Goal: Task Accomplishment & Management: Manage account settings

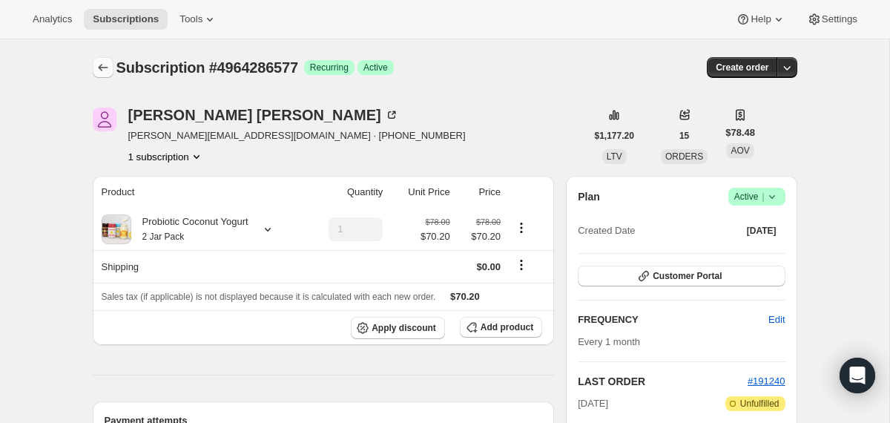
click at [99, 70] on icon "Subscriptions" at bounding box center [103, 67] width 15 height 15
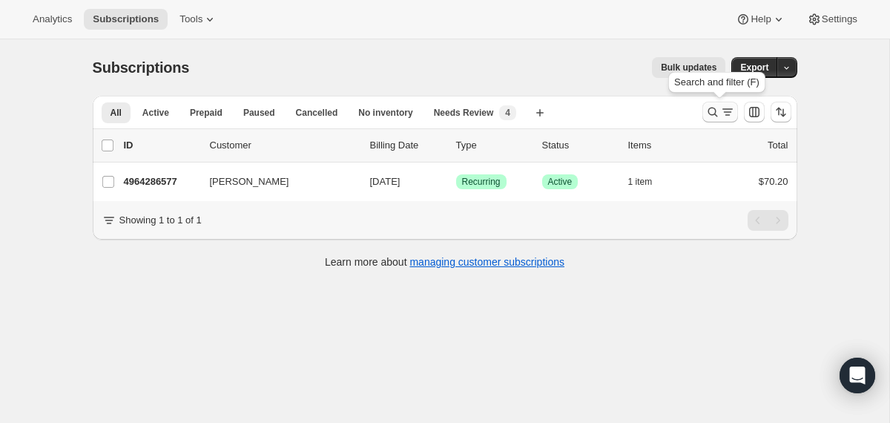
click at [715, 113] on icon "Search and filter results" at bounding box center [712, 112] width 15 height 15
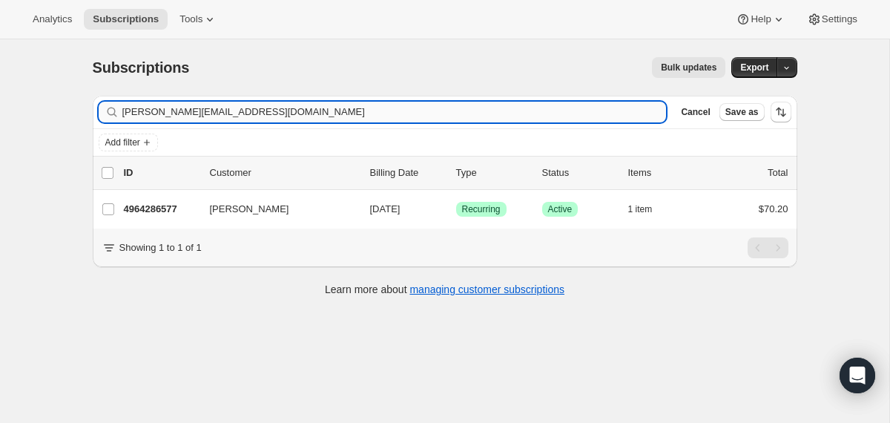
click at [417, 111] on input "amanda.martinez7@yahoo.com" at bounding box center [394, 112] width 544 height 21
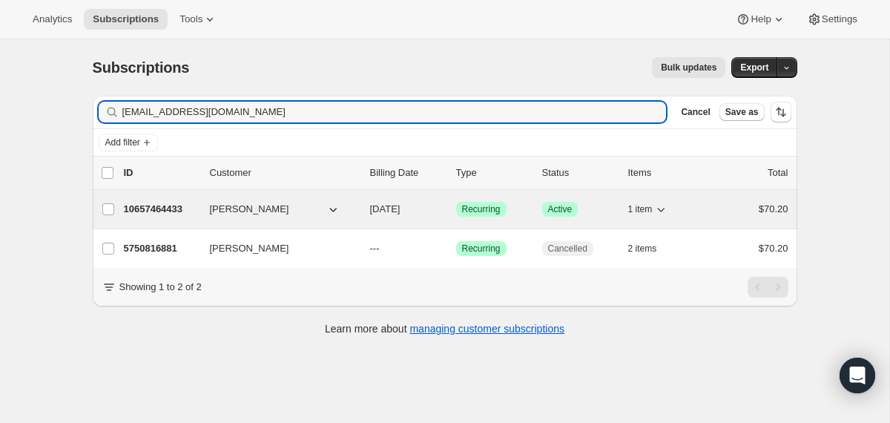
type input "nafisa_hossain98@yahoo.com"
click at [373, 215] on p "10/01/2025" at bounding box center [407, 209] width 74 height 15
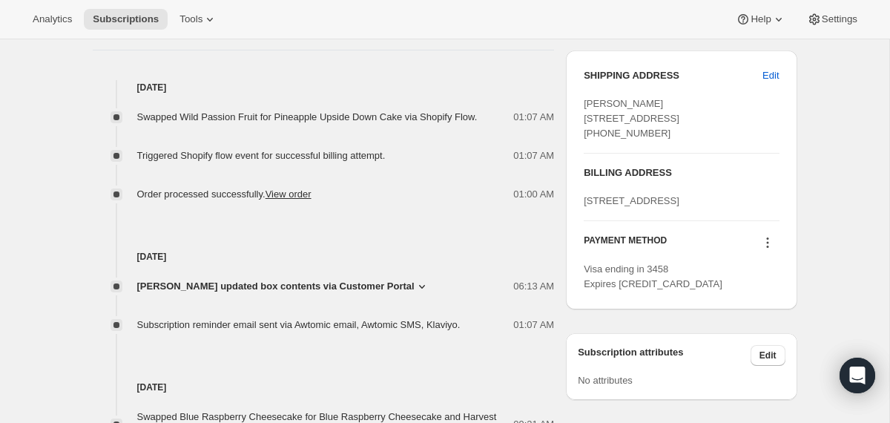
scroll to position [602, 0]
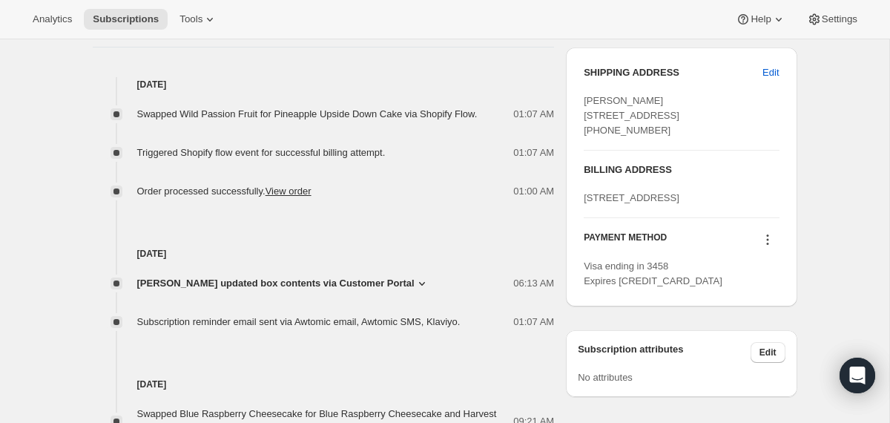
click at [397, 283] on span "Nafisa Hossain updated box contents via Customer Portal" at bounding box center [275, 283] width 277 height 15
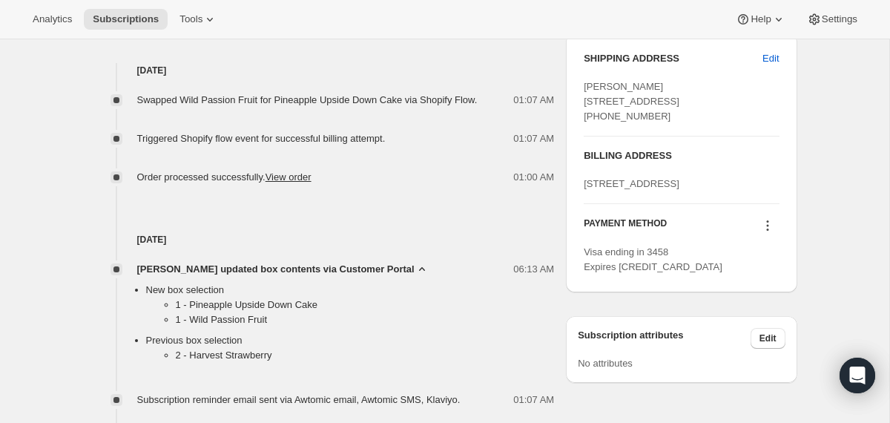
scroll to position [618, 0]
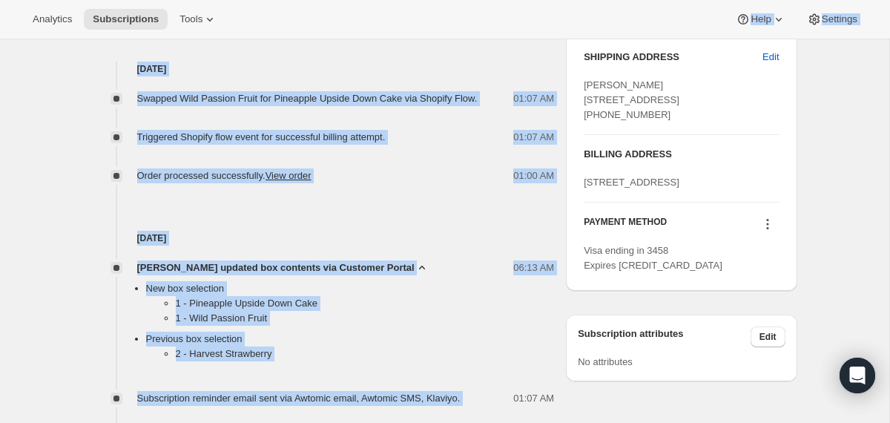
drag, startPoint x: 499, startPoint y: 400, endPoint x: 347, endPoint y: 37, distance: 393.3
click at [347, 37] on div "Analytics Subscriptions Tools Help Settings Skip to content Subscription #10657…" at bounding box center [445, 258] width 890 height 1752
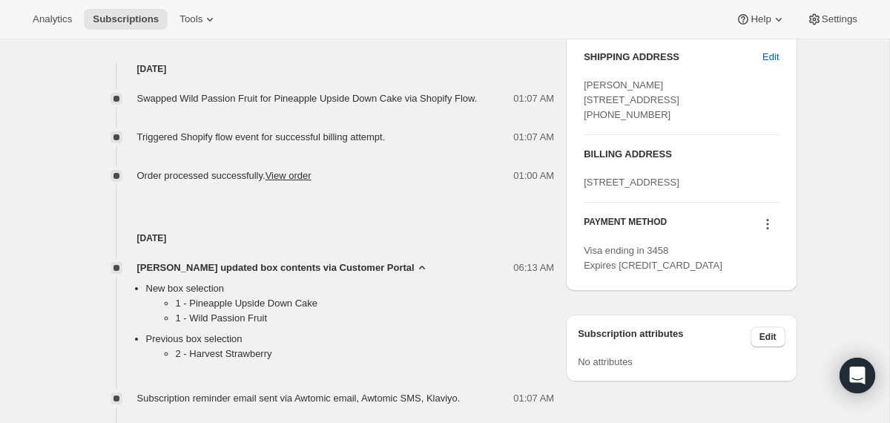
click at [364, 136] on span "Triggered Shopify flow event for successful billing attempt." at bounding box center [261, 136] width 249 height 11
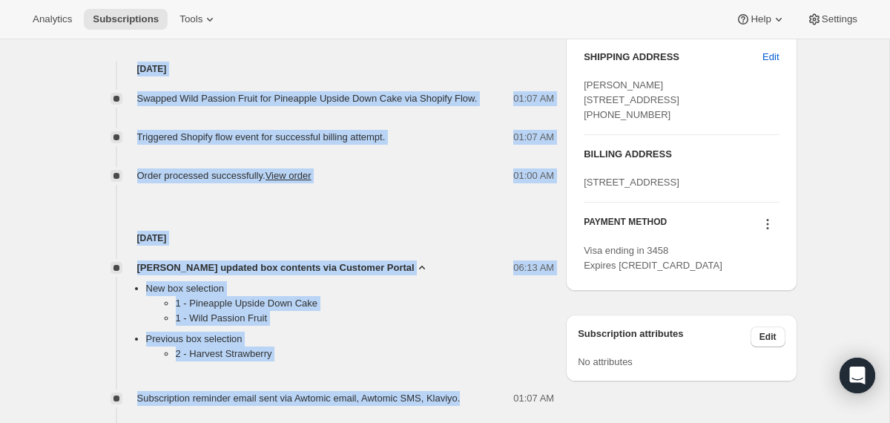
drag, startPoint x: 490, startPoint y: 404, endPoint x: 131, endPoint y: 69, distance: 491.2
copy div "Sep 1, 2025 Swapped Wild Passion Fruit for Pineapple Upside Down Cake via Shopi…"
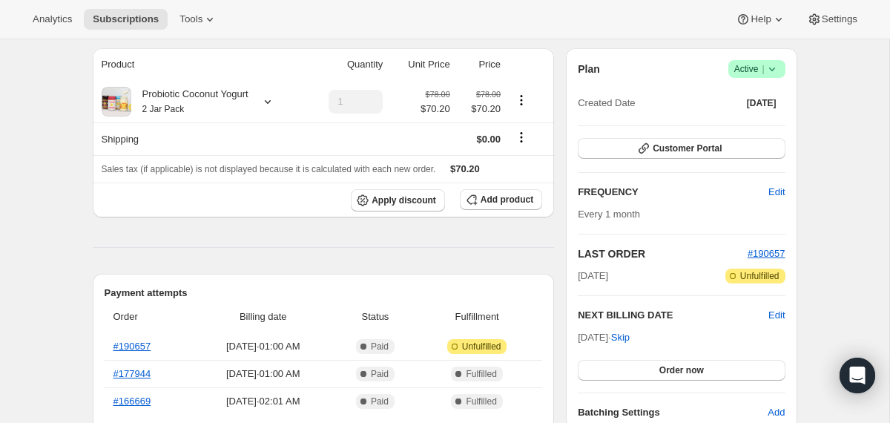
scroll to position [0, 0]
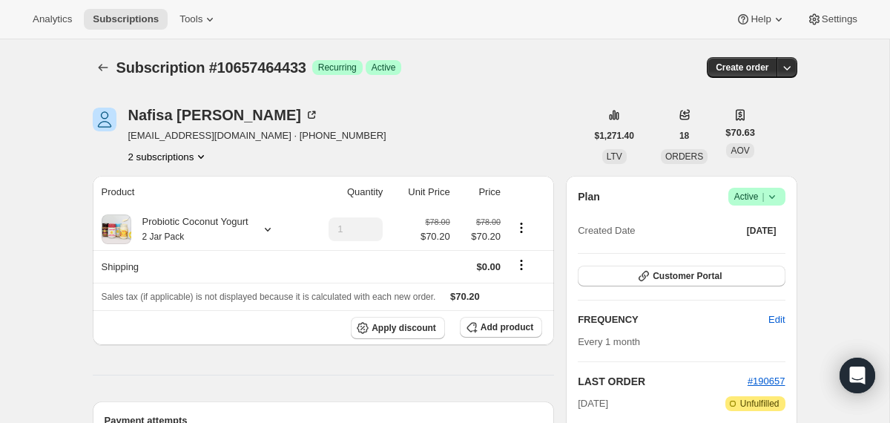
click at [773, 201] on icon at bounding box center [772, 196] width 15 height 15
click at [756, 250] on span "Cancel subscription" at bounding box center [751, 251] width 84 height 11
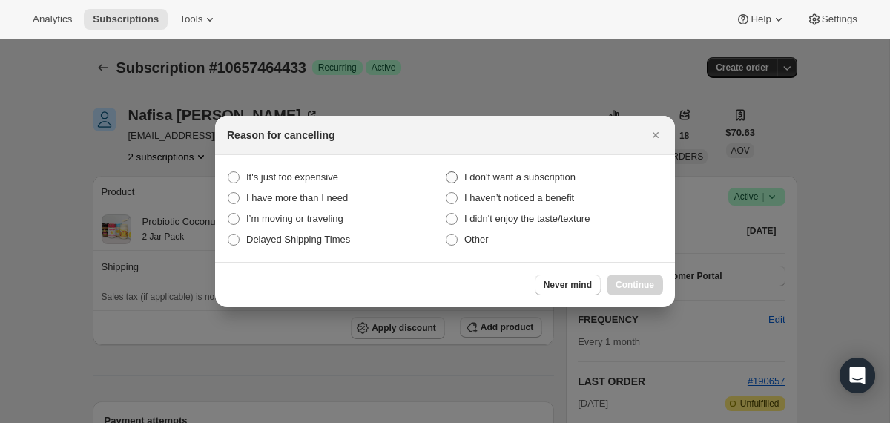
click at [554, 179] on span "I don't want a subscription" at bounding box center [519, 176] width 111 height 11
click at [447, 172] on subscription "I don't want a subscription" at bounding box center [446, 171] width 1 height 1
radio subscription "true"
click at [627, 283] on span "Continue" at bounding box center [635, 285] width 39 height 12
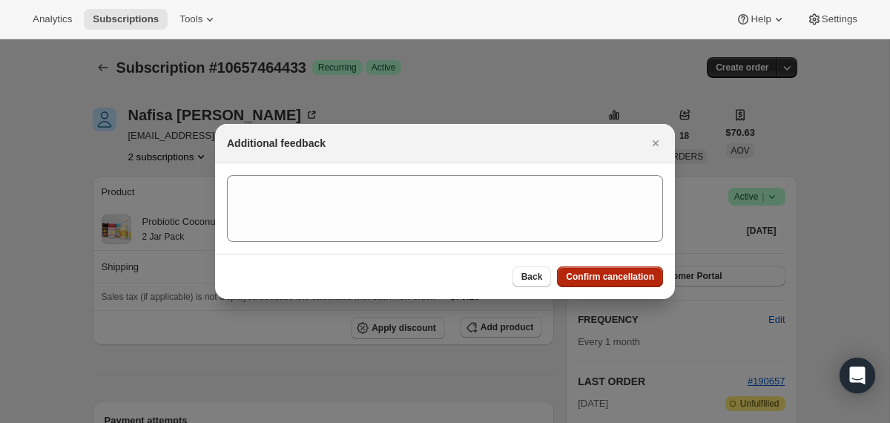
click at [627, 283] on button "Confirm cancellation" at bounding box center [610, 276] width 106 height 21
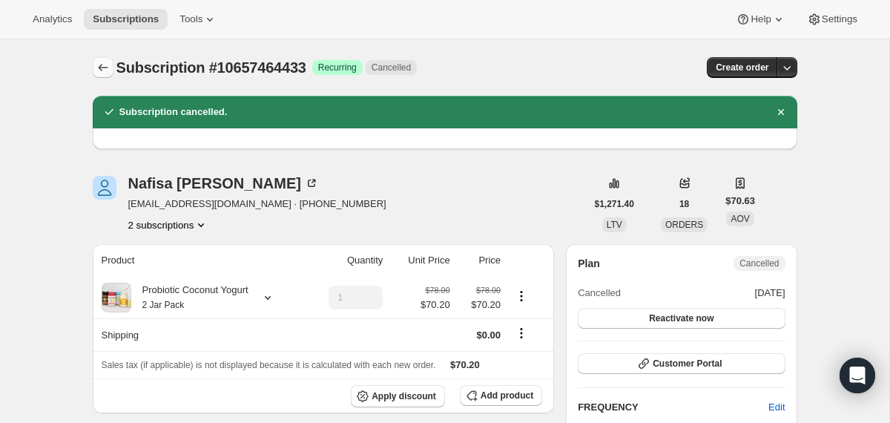
click at [108, 63] on icon "Subscriptions" at bounding box center [103, 67] width 15 height 15
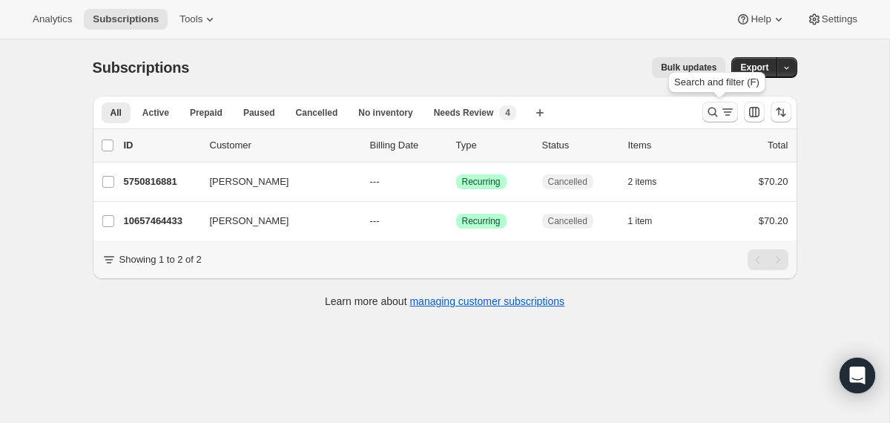
click at [714, 111] on icon "Search and filter results" at bounding box center [712, 112] width 15 height 15
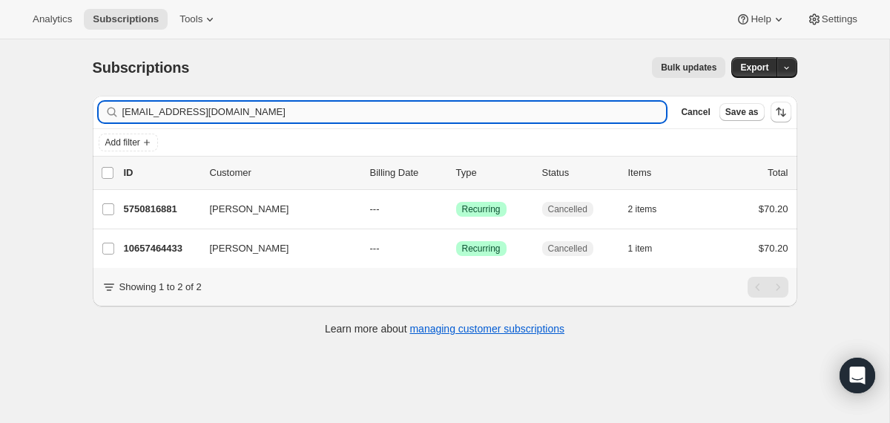
click at [418, 112] on input "nafisa_hossain98@yahoo.com" at bounding box center [394, 112] width 544 height 21
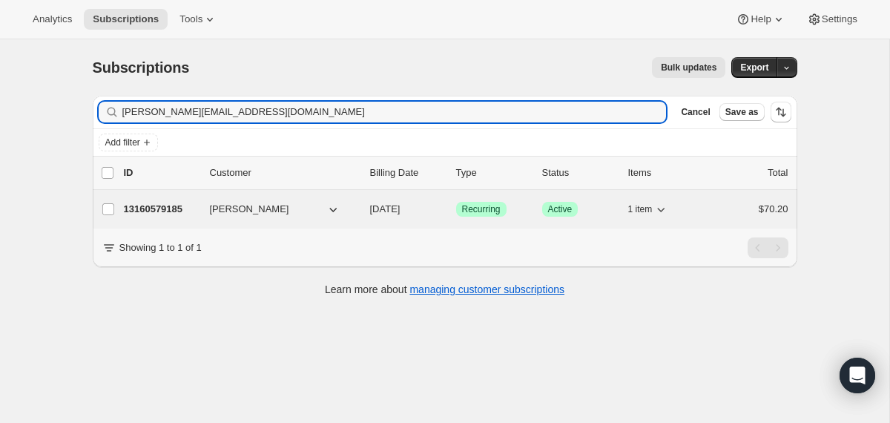
type input "[PERSON_NAME][EMAIL_ADDRESS][DOMAIN_NAME]"
click at [361, 210] on div "13160579185 Emily Freeman 10/08/2025 Success Recurring Success Active 1 item $7…" at bounding box center [456, 209] width 665 height 21
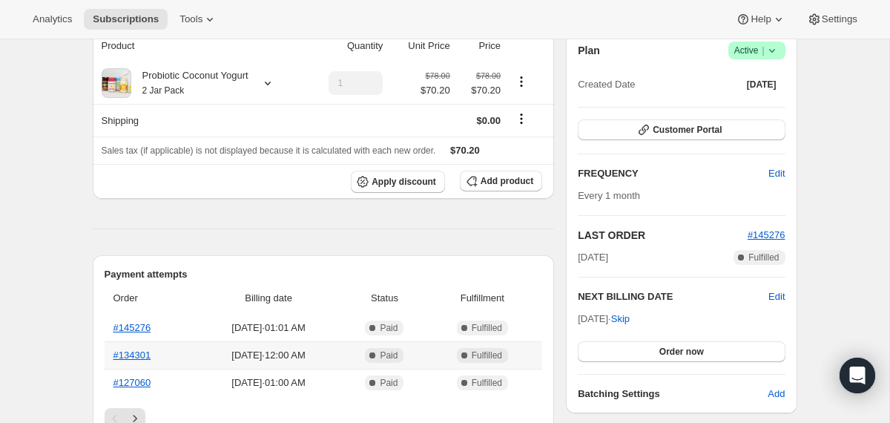
scroll to position [138, 0]
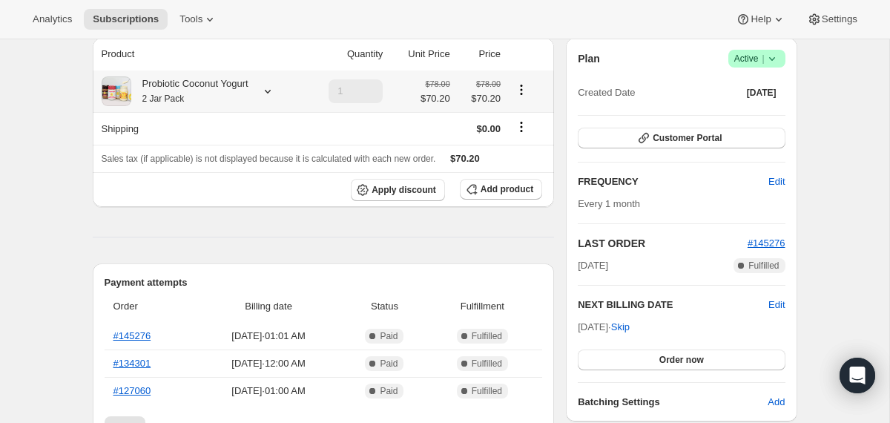
click at [249, 91] on div "Probiotic Coconut Yogurt 2 Jar Pack" at bounding box center [189, 91] width 117 height 30
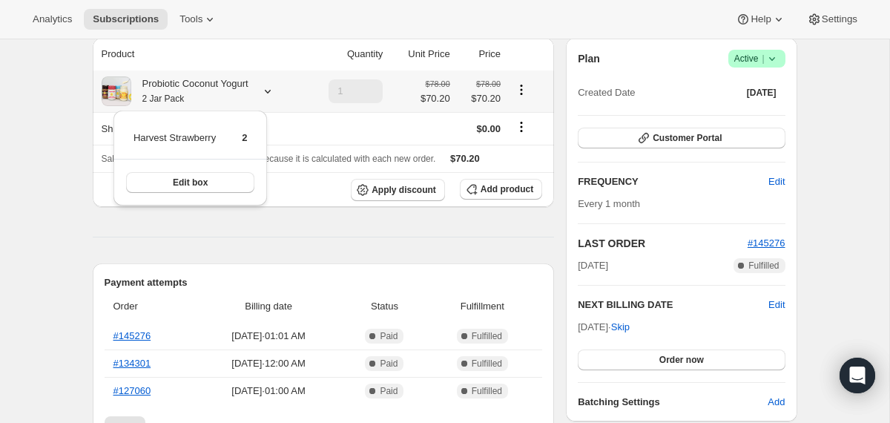
click at [249, 91] on div "Probiotic Coconut Yogurt 2 Jar Pack" at bounding box center [189, 91] width 117 height 30
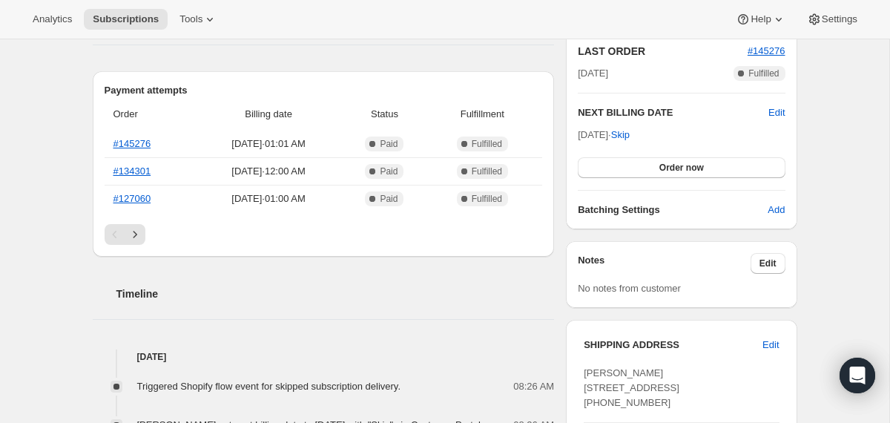
scroll to position [318, 0]
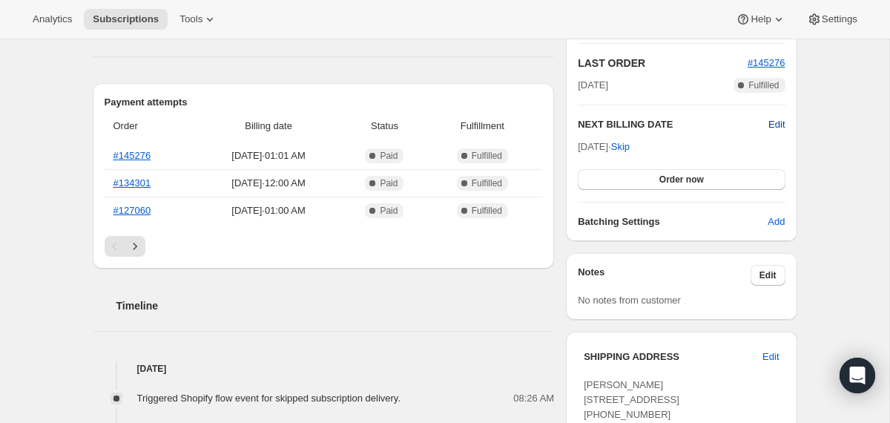
click at [782, 124] on span "Edit" at bounding box center [777, 124] width 16 height 15
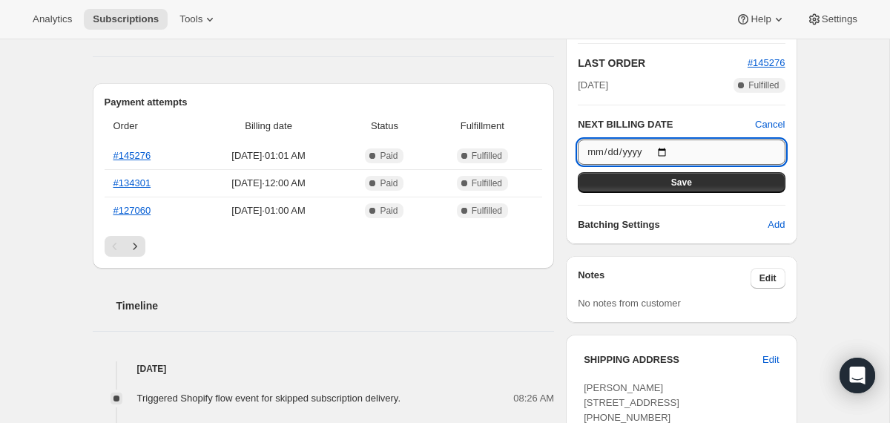
click at [671, 145] on input "2025-10-08" at bounding box center [681, 151] width 207 height 25
click at [665, 148] on input "2025-10-08" at bounding box center [681, 151] width 207 height 25
type input "2025-09-04"
click at [644, 185] on button "Save" at bounding box center [681, 182] width 207 height 21
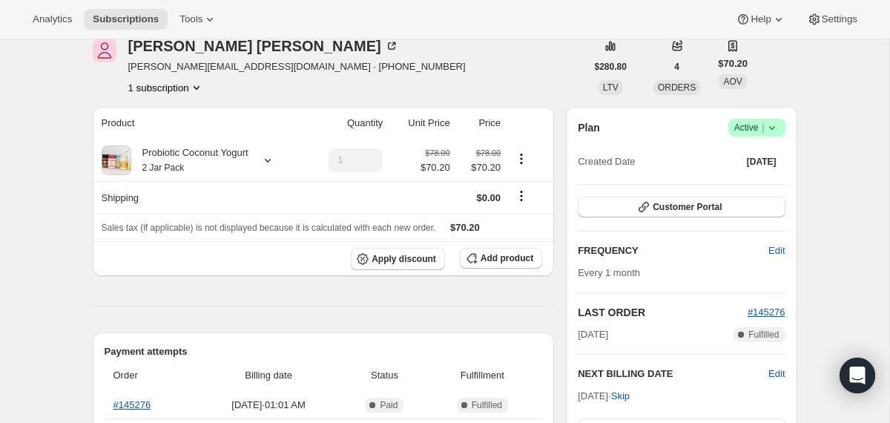
scroll to position [0, 0]
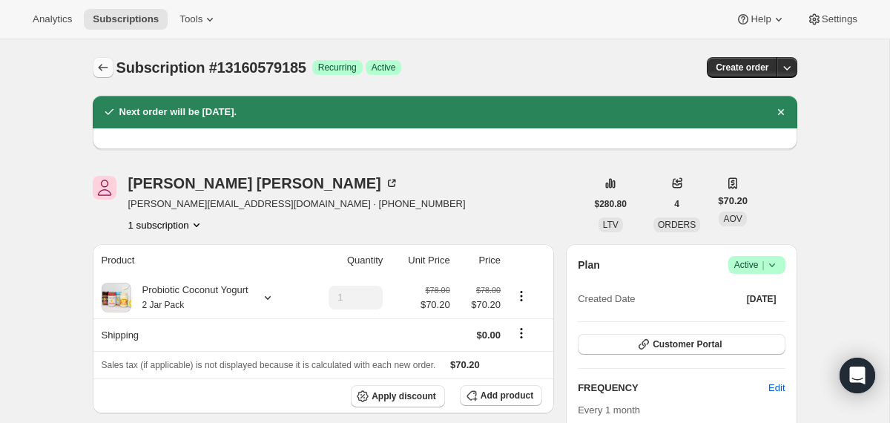
click at [98, 70] on icon "Subscriptions" at bounding box center [103, 67] width 15 height 15
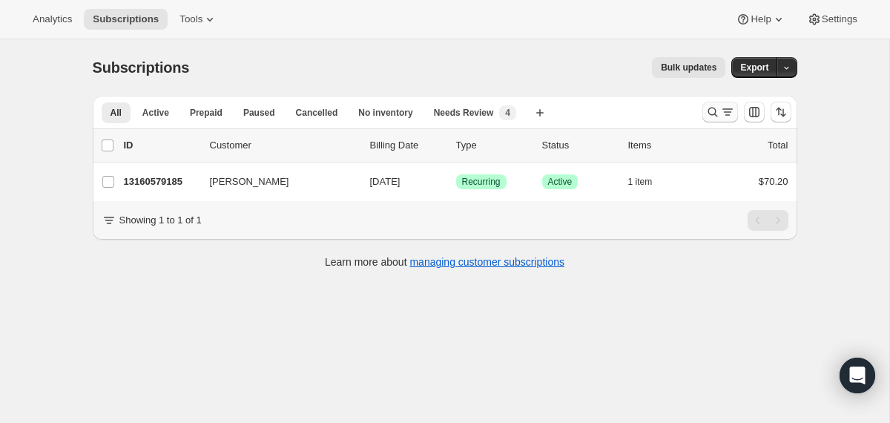
click at [720, 109] on icon "Search and filter results" at bounding box center [727, 112] width 15 height 15
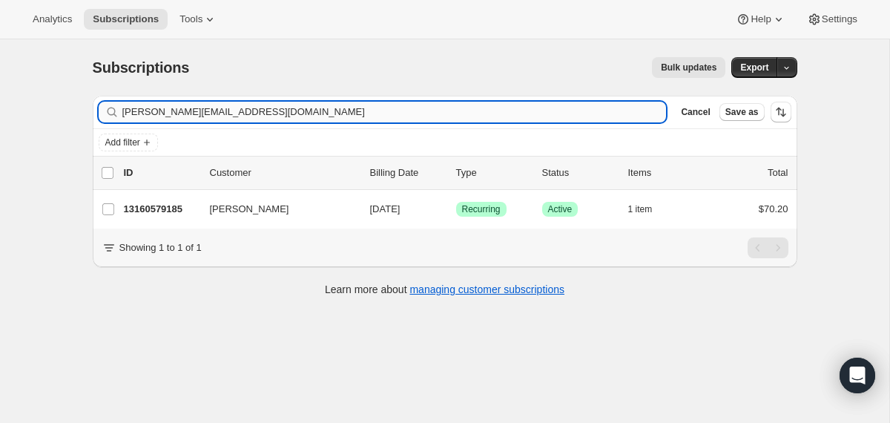
click at [601, 108] on input "[PERSON_NAME][EMAIL_ADDRESS][DOMAIN_NAME]" at bounding box center [394, 112] width 544 height 21
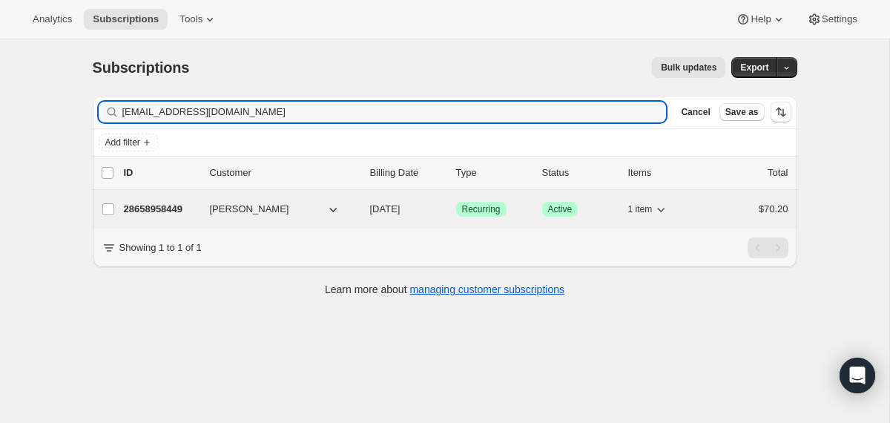
type input "[EMAIL_ADDRESS][DOMAIN_NAME]"
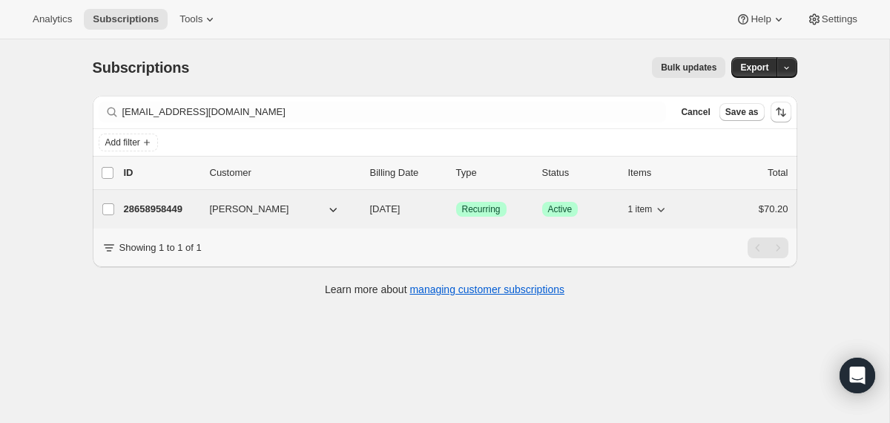
click at [373, 200] on div "28658958449 [PERSON_NAME] [DATE] Success Recurring Success Active 1 item $70.20" at bounding box center [456, 209] width 665 height 21
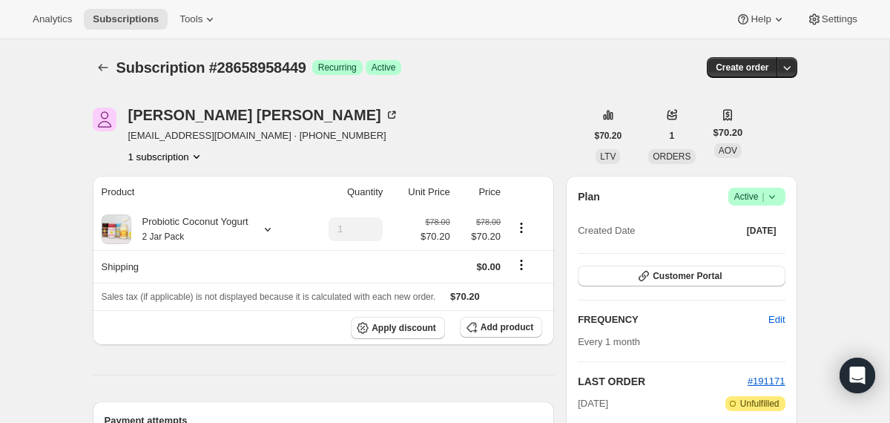
click at [774, 203] on icon at bounding box center [772, 196] width 15 height 15
click at [759, 257] on span "Cancel subscription" at bounding box center [751, 251] width 84 height 15
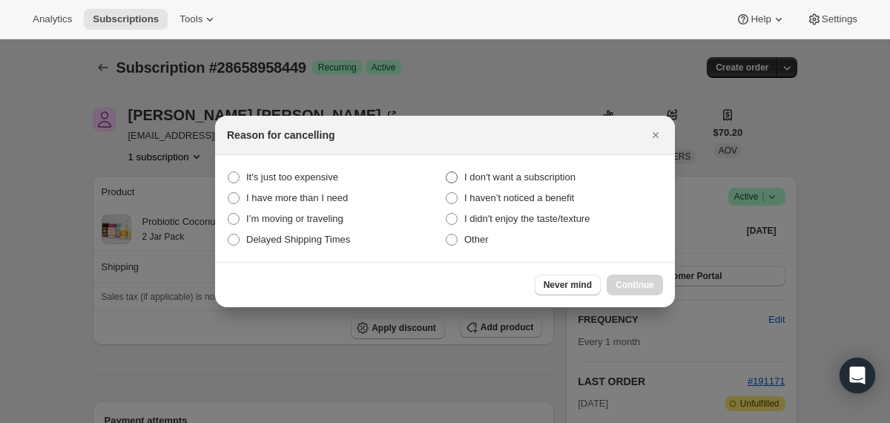
click at [549, 176] on span "I don't want a subscription" at bounding box center [519, 176] width 111 height 11
click at [447, 172] on subscription "I don't want a subscription" at bounding box center [446, 171] width 1 height 1
radio subscription "true"
click at [621, 279] on button "Continue" at bounding box center [635, 284] width 56 height 21
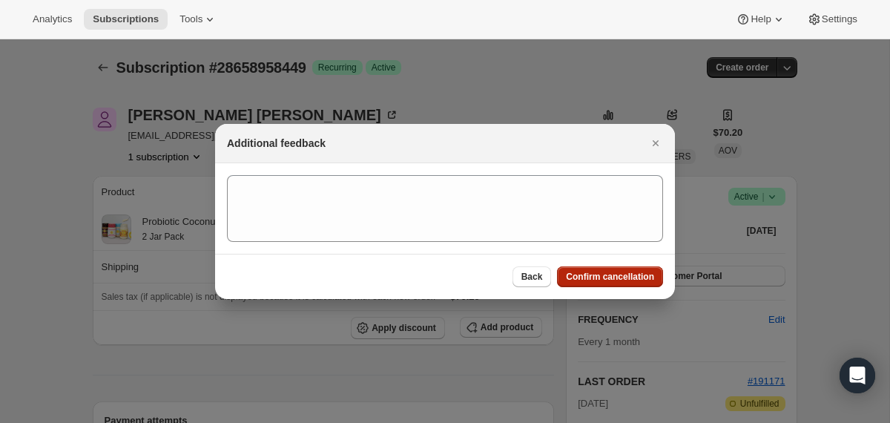
click at [621, 279] on span "Confirm cancellation" at bounding box center [610, 277] width 88 height 12
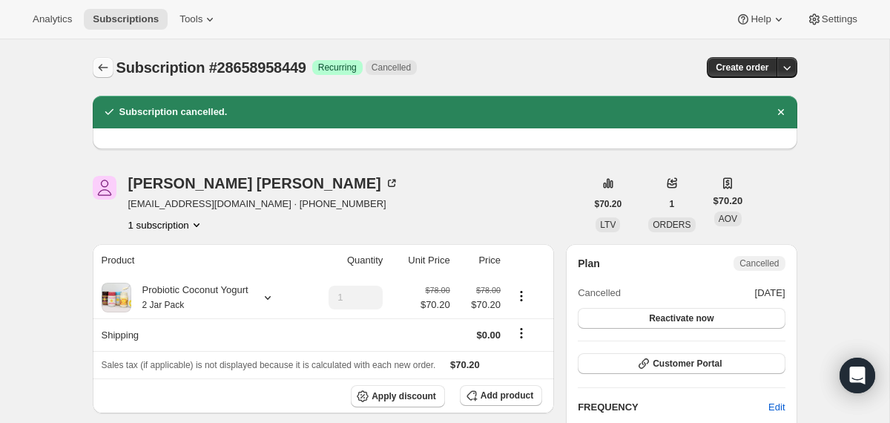
click at [106, 76] on button "Subscriptions" at bounding box center [103, 67] width 21 height 21
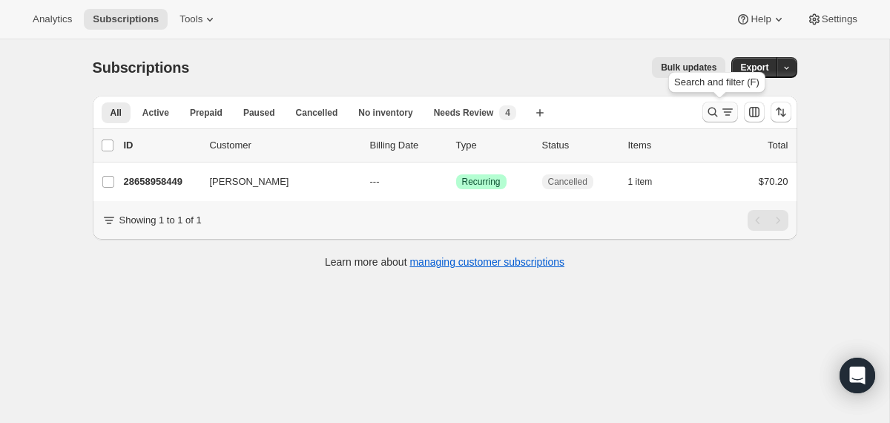
click at [716, 114] on icon "Search and filter results" at bounding box center [712, 112] width 15 height 15
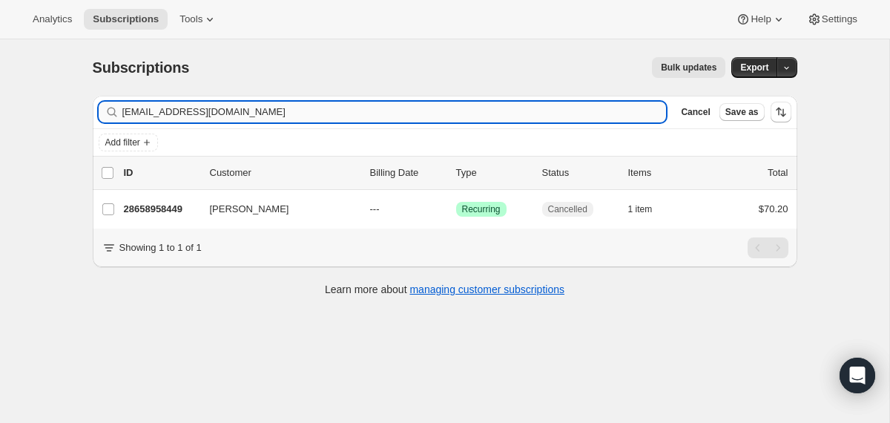
click at [447, 113] on input "[EMAIL_ADDRESS][DOMAIN_NAME]" at bounding box center [394, 112] width 544 height 21
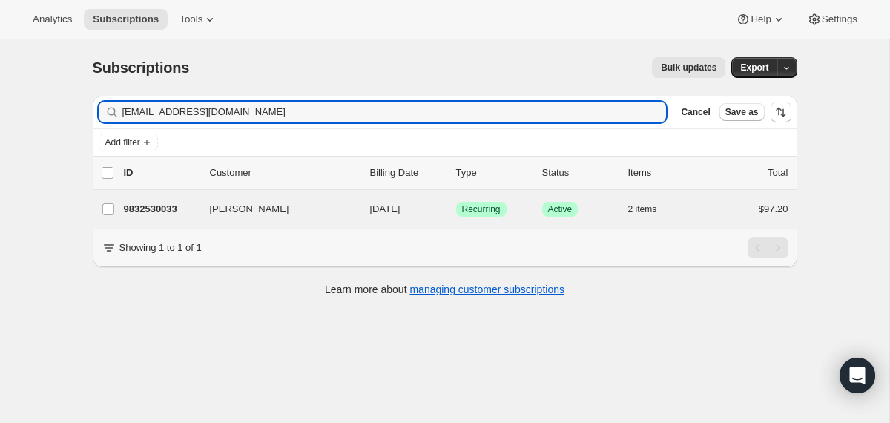
type input "[EMAIL_ADDRESS][DOMAIN_NAME]"
click at [359, 221] on div "[PERSON_NAME] 9832530033 [PERSON_NAME] [DATE] Success Recurring Success Active …" at bounding box center [445, 209] width 705 height 39
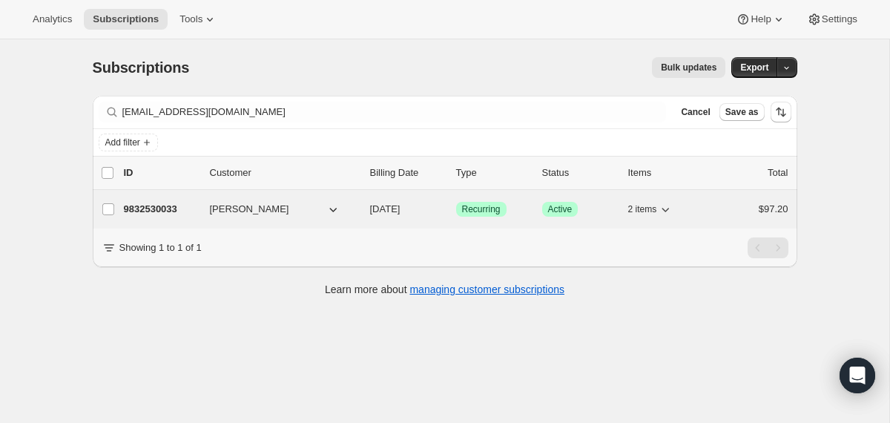
click at [363, 209] on div "9832530033 [PERSON_NAME] [DATE] Success Recurring Success Active 2 items $97.20" at bounding box center [456, 209] width 665 height 21
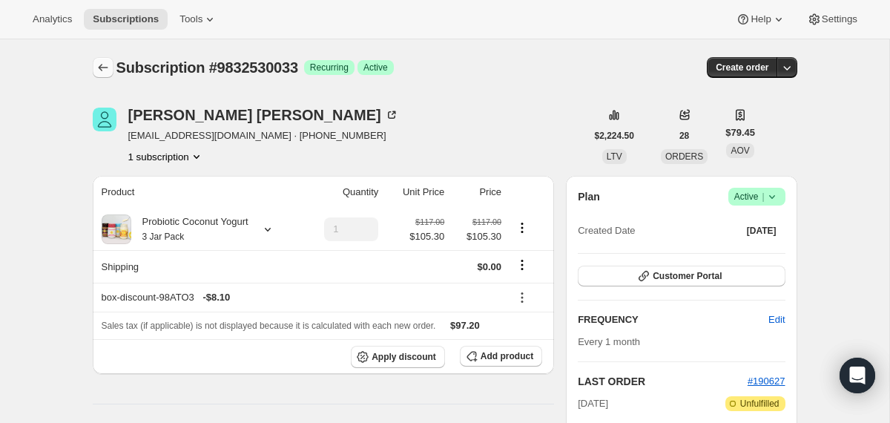
click at [101, 70] on icon "Subscriptions" at bounding box center [103, 67] width 10 height 7
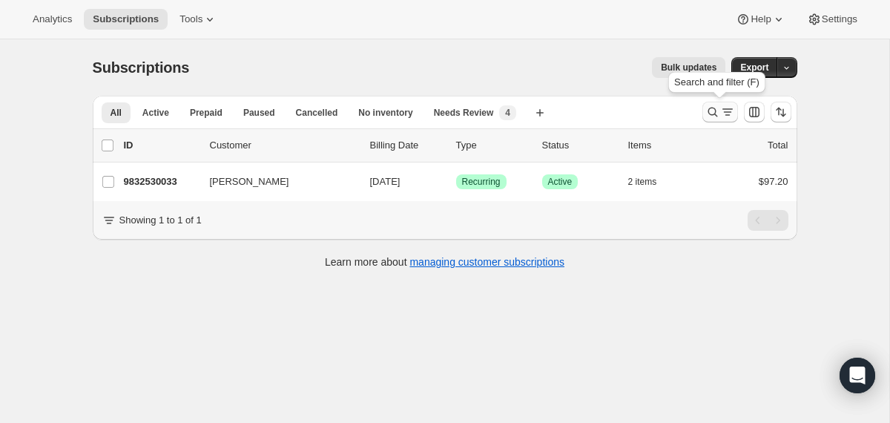
click at [706, 108] on icon "Search and filter results" at bounding box center [712, 112] width 15 height 15
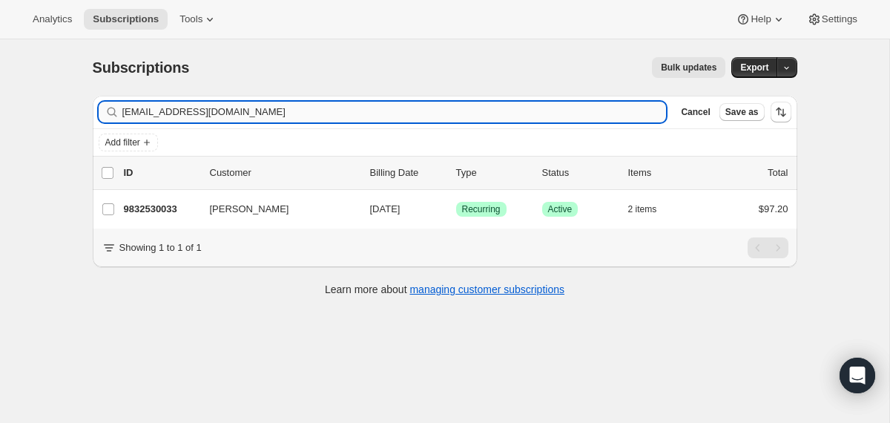
click at [524, 117] on input "[EMAIL_ADDRESS][DOMAIN_NAME]" at bounding box center [394, 112] width 544 height 21
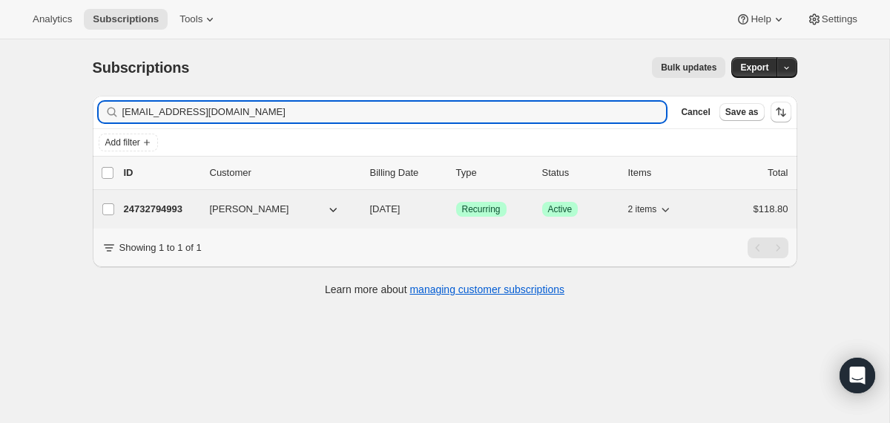
type input "[EMAIL_ADDRESS][DOMAIN_NAME]"
click at [370, 208] on span "[DATE]" at bounding box center [385, 208] width 30 height 11
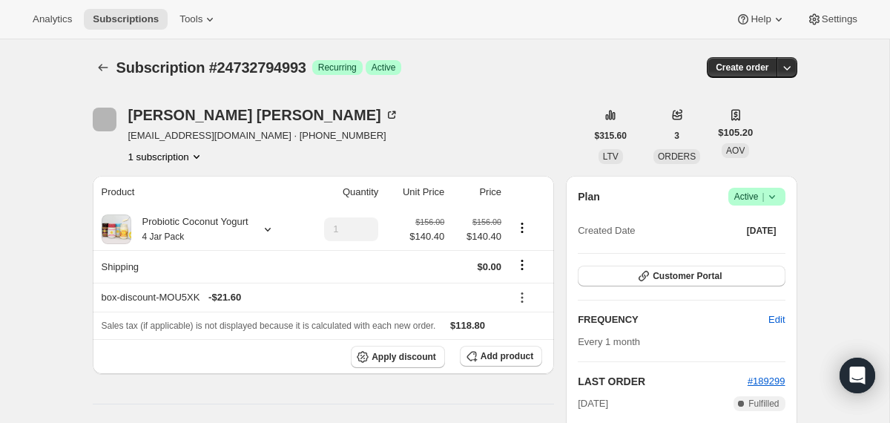
click at [771, 196] on icon at bounding box center [772, 196] width 15 height 15
click at [743, 247] on span "Cancel subscription" at bounding box center [751, 251] width 84 height 11
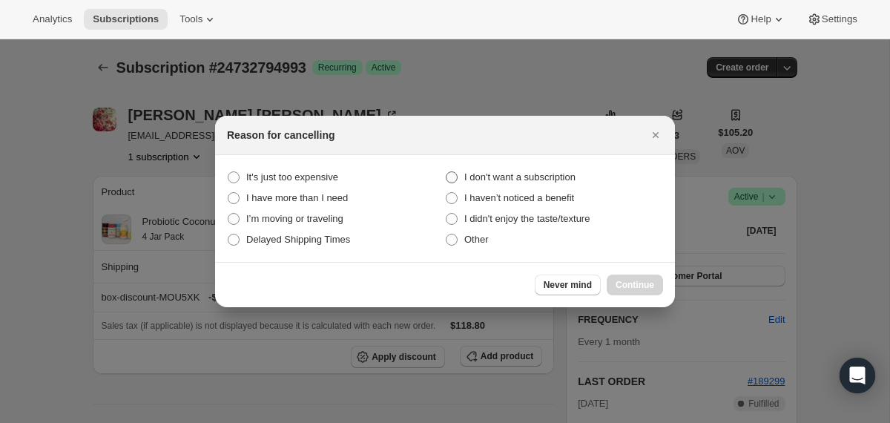
click at [546, 179] on span "I don't want a subscription" at bounding box center [519, 176] width 111 height 11
click at [447, 172] on subscription "I don't want a subscription" at bounding box center [446, 171] width 1 height 1
radio subscription "true"
click at [617, 284] on span "Continue" at bounding box center [635, 285] width 39 height 12
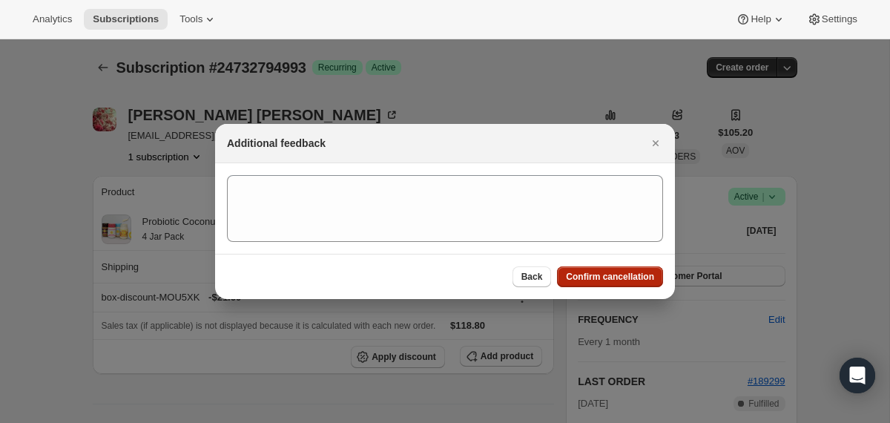
click at [617, 284] on button "Confirm cancellation" at bounding box center [610, 276] width 106 height 21
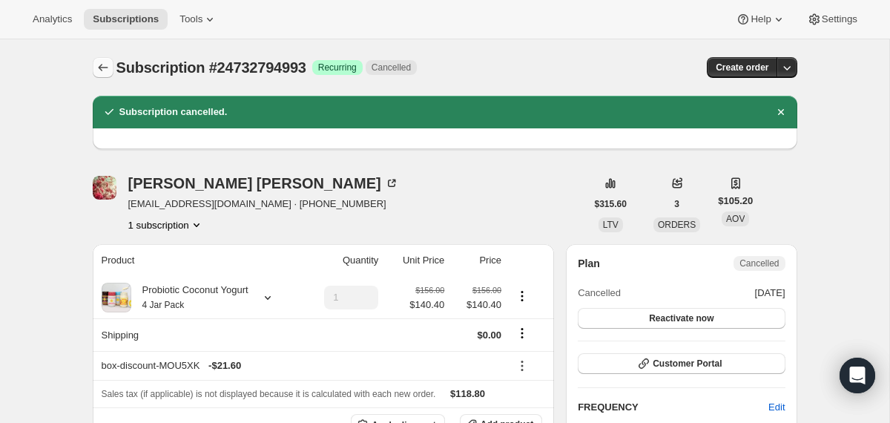
click at [103, 69] on icon "Subscriptions" at bounding box center [103, 67] width 15 height 15
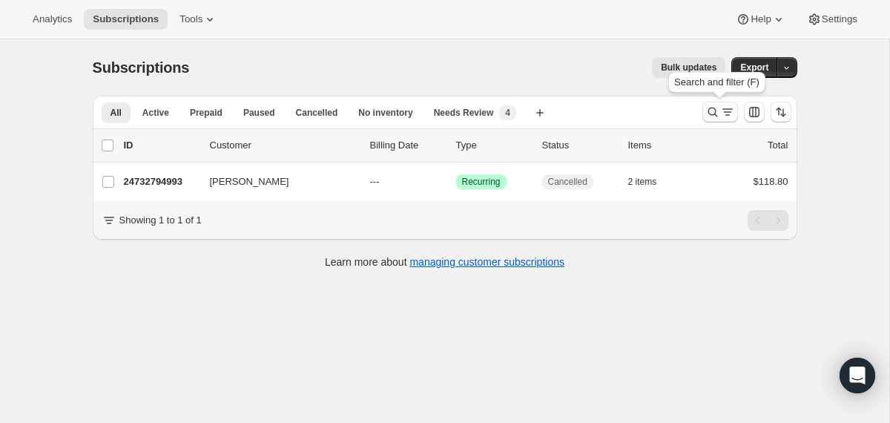
click at [713, 110] on icon "Search and filter results" at bounding box center [712, 112] width 15 height 15
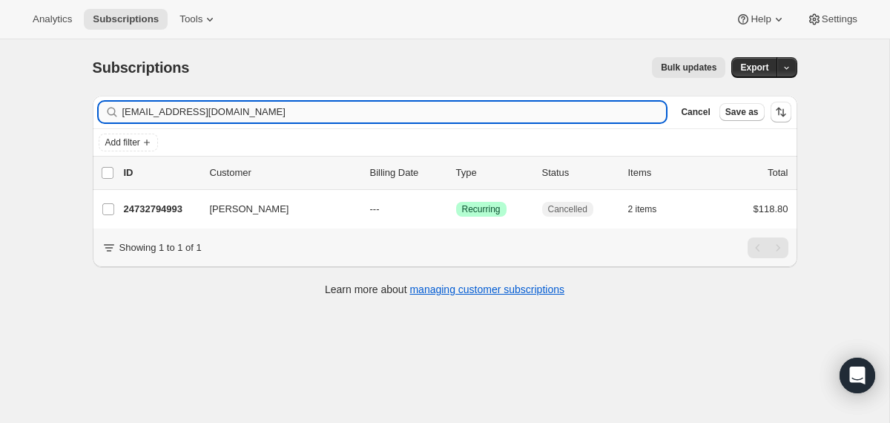
click at [565, 105] on input "[EMAIL_ADDRESS][DOMAIN_NAME]" at bounding box center [394, 112] width 544 height 21
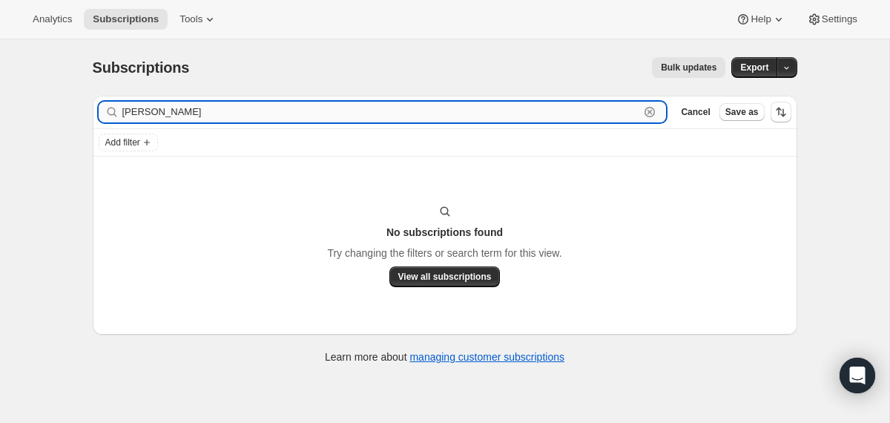
click at [177, 112] on input "[PERSON_NAME]" at bounding box center [381, 112] width 518 height 21
paste input "[EMAIL_ADDRESS][DOMAIN_NAME]"
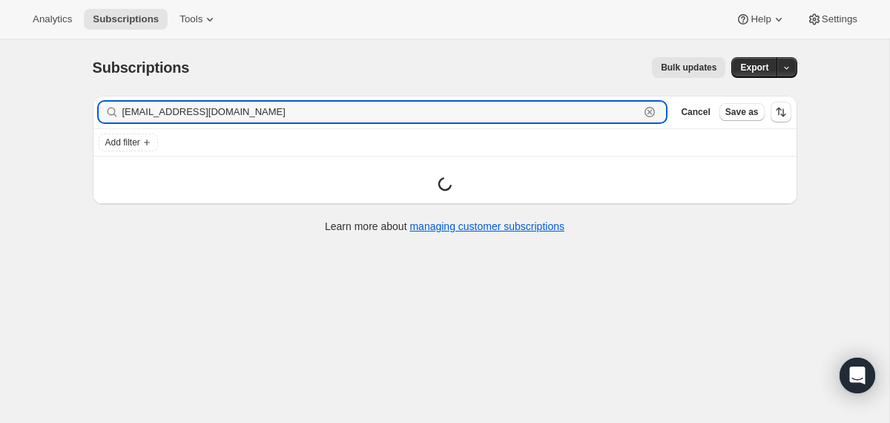
type input "[EMAIL_ADDRESS][DOMAIN_NAME]"
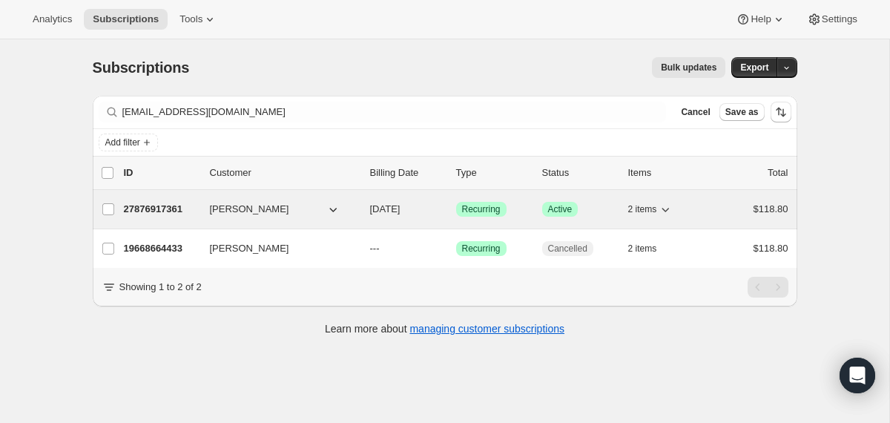
click at [366, 211] on div "27876917361 [PERSON_NAME] [DATE] Success Recurring Success Active 2 items $118.…" at bounding box center [456, 209] width 665 height 21
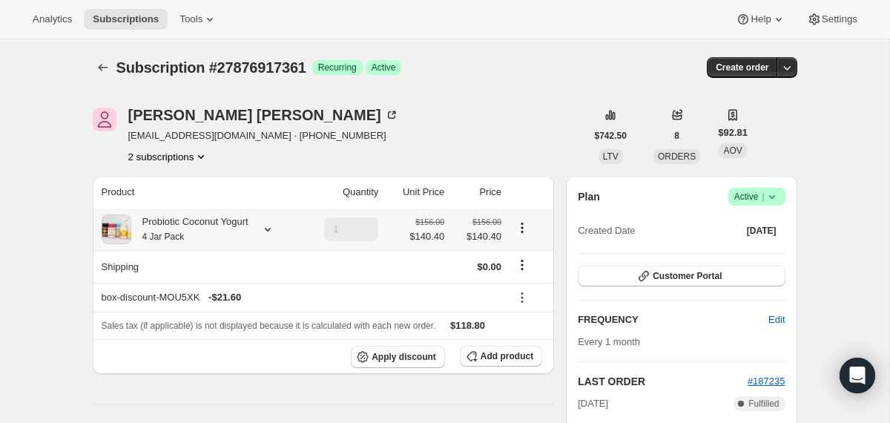
click at [243, 236] on div "Probiotic Coconut Yogurt 4 Jar Pack" at bounding box center [189, 229] width 117 height 30
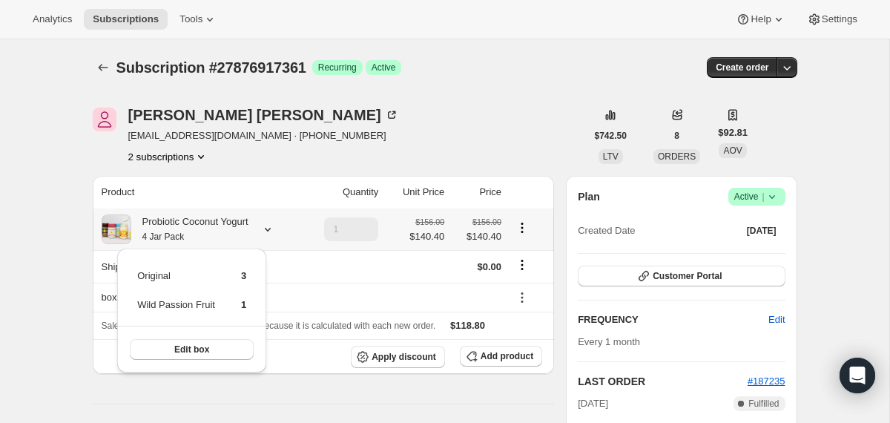
click at [243, 236] on div "Probiotic Coconut Yogurt 4 Jar Pack" at bounding box center [189, 229] width 117 height 30
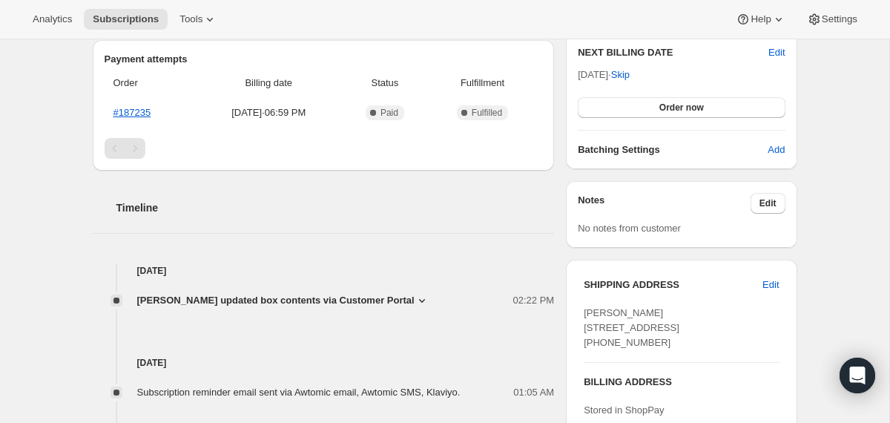
scroll to position [435, 0]
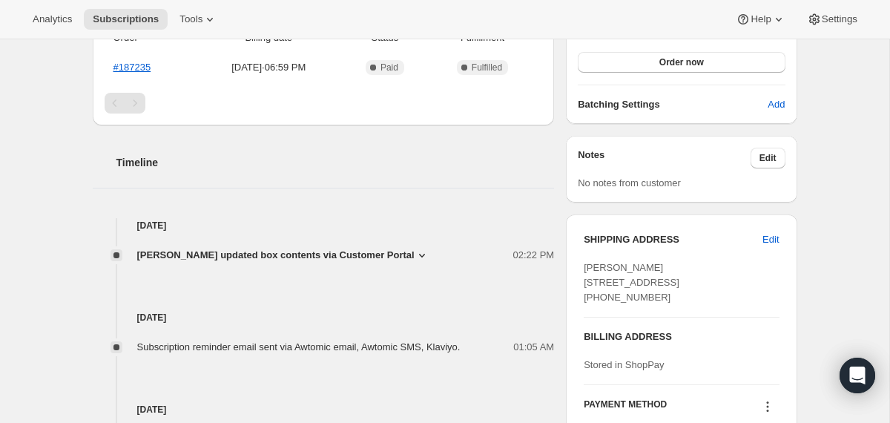
click at [243, 258] on span "[PERSON_NAME] updated box contents via Customer Portal" at bounding box center [275, 255] width 277 height 15
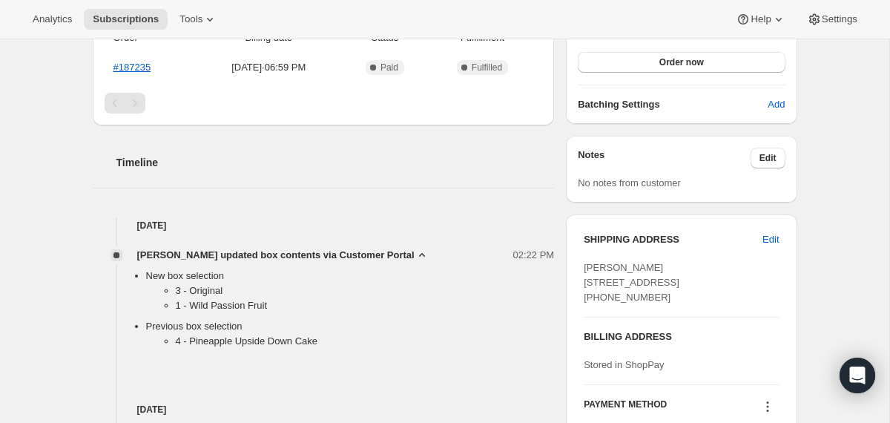
click at [243, 258] on span "[PERSON_NAME] updated box contents via Customer Portal" at bounding box center [275, 255] width 277 height 15
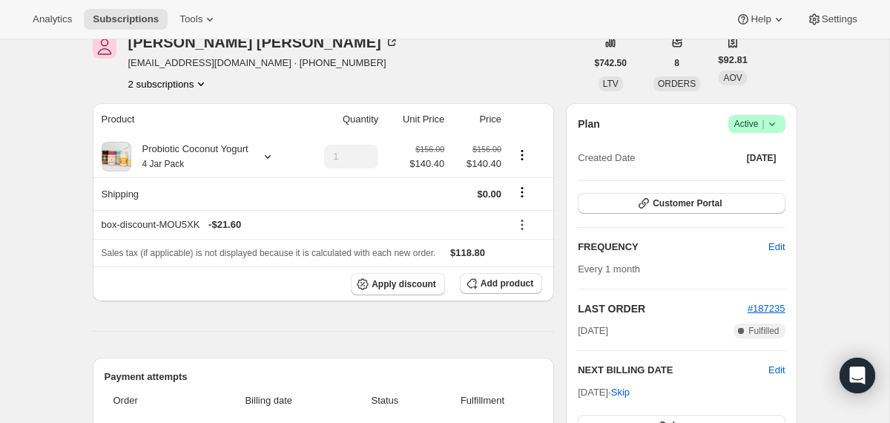
scroll to position [62, 0]
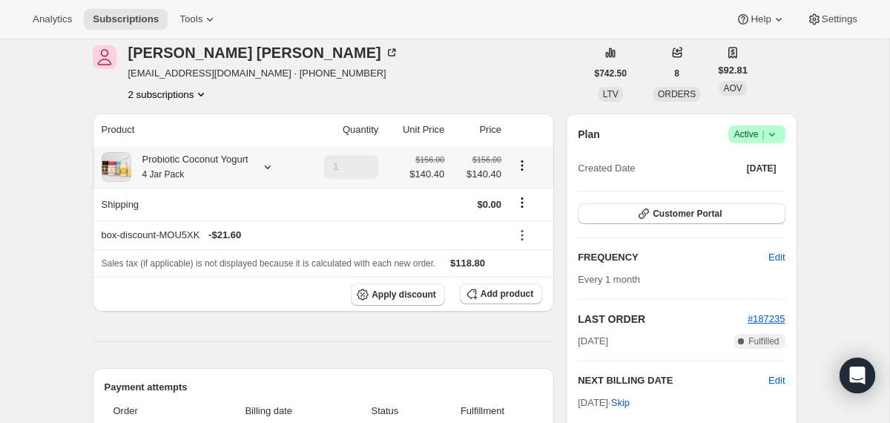
click at [249, 166] on div "Probiotic Coconut Yogurt 4 Jar Pack" at bounding box center [189, 167] width 117 height 30
drag, startPoint x: 257, startPoint y: 243, endPoint x: 136, endPoint y: 214, distance: 124.3
click at [136, 214] on div "Original 3 Wild Passion Fruit 1 Edit box" at bounding box center [191, 248] width 149 height 124
copy tbody
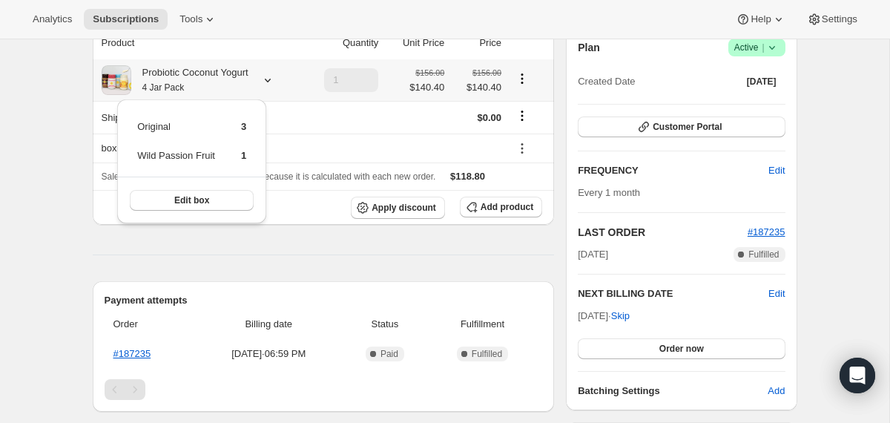
scroll to position [163, 0]
